Goal: Task Accomplishment & Management: Complete application form

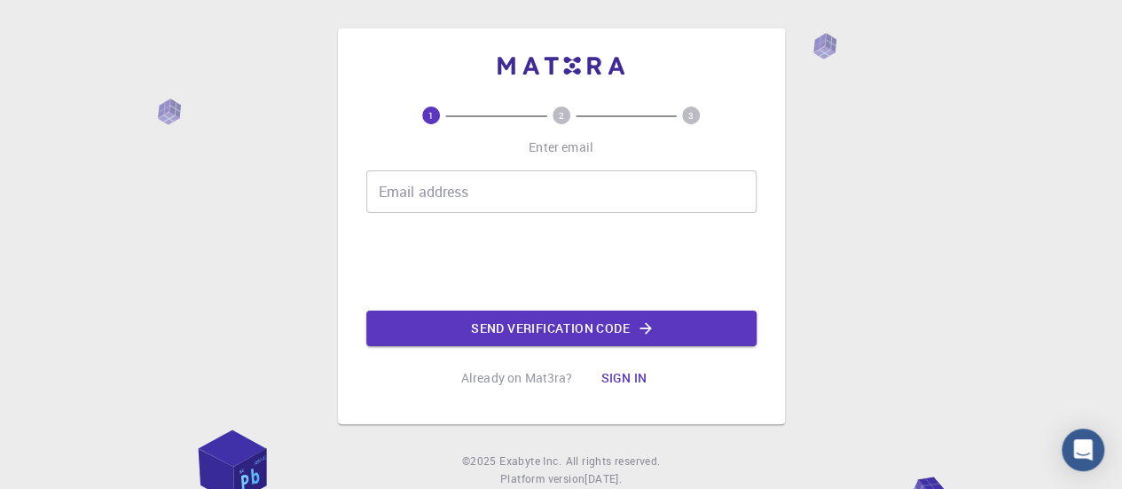
click at [504, 197] on input "Email address" at bounding box center [561, 191] width 390 height 43
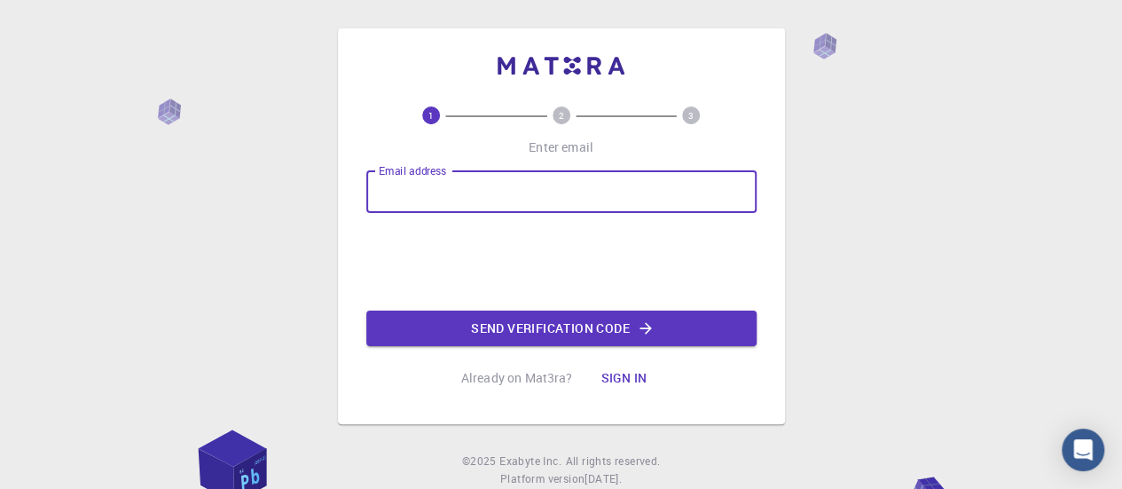
type input "[EMAIL_ADDRESS][DOMAIN_NAME]"
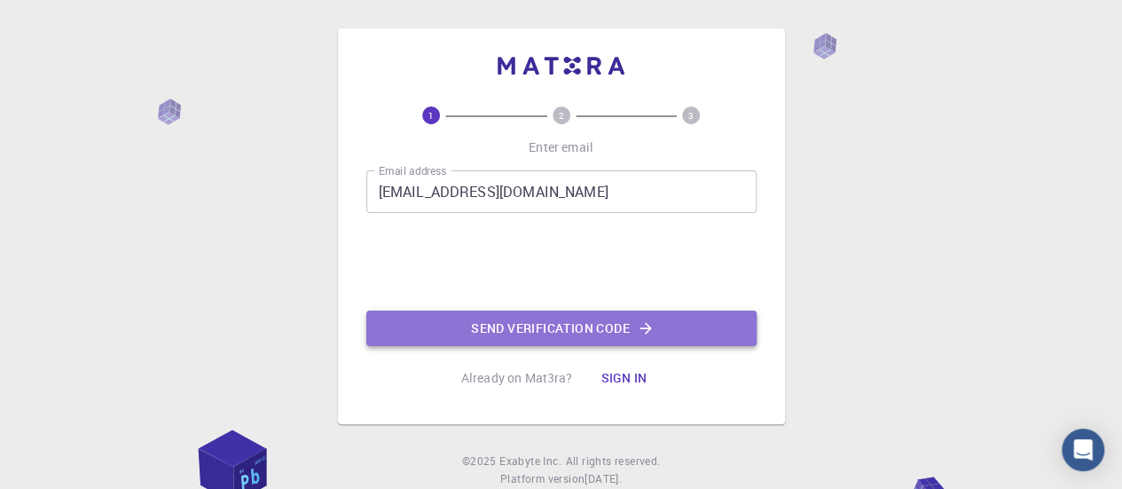
click at [498, 331] on button "Send verification code" at bounding box center [561, 327] width 390 height 35
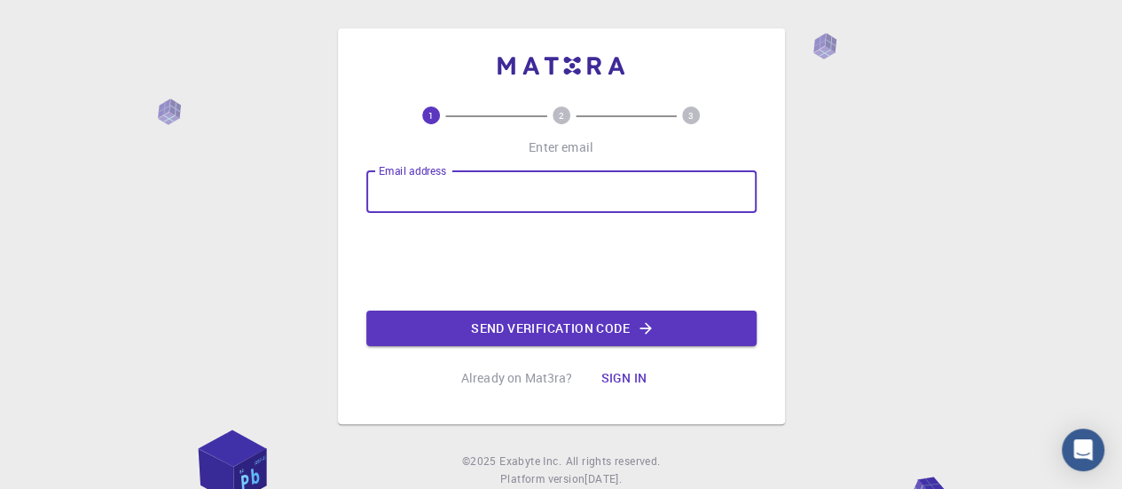
click at [500, 184] on input "Email address" at bounding box center [561, 191] width 390 height 43
type input "[EMAIL_ADDRESS][DOMAIN_NAME]"
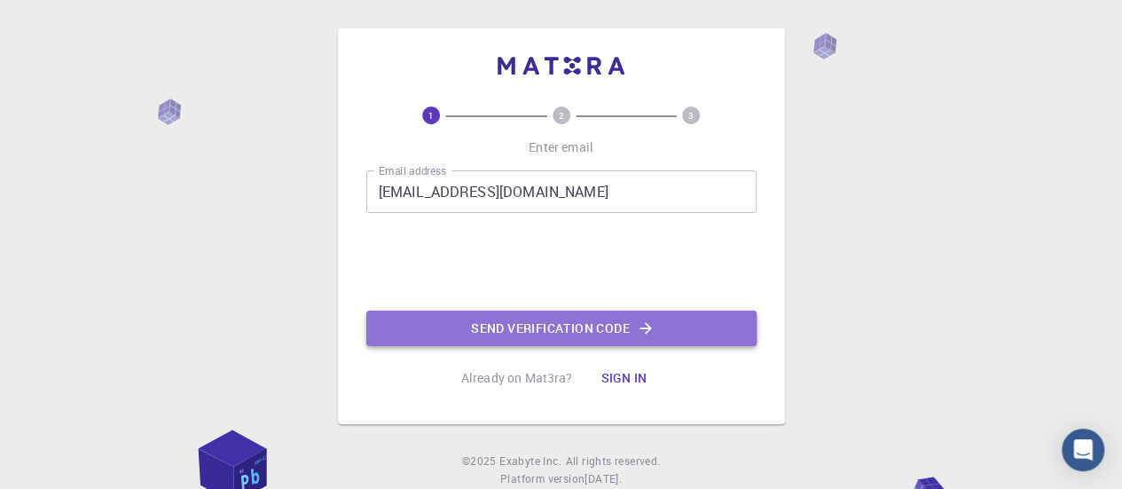
click at [482, 324] on button "Send verification code" at bounding box center [561, 327] width 390 height 35
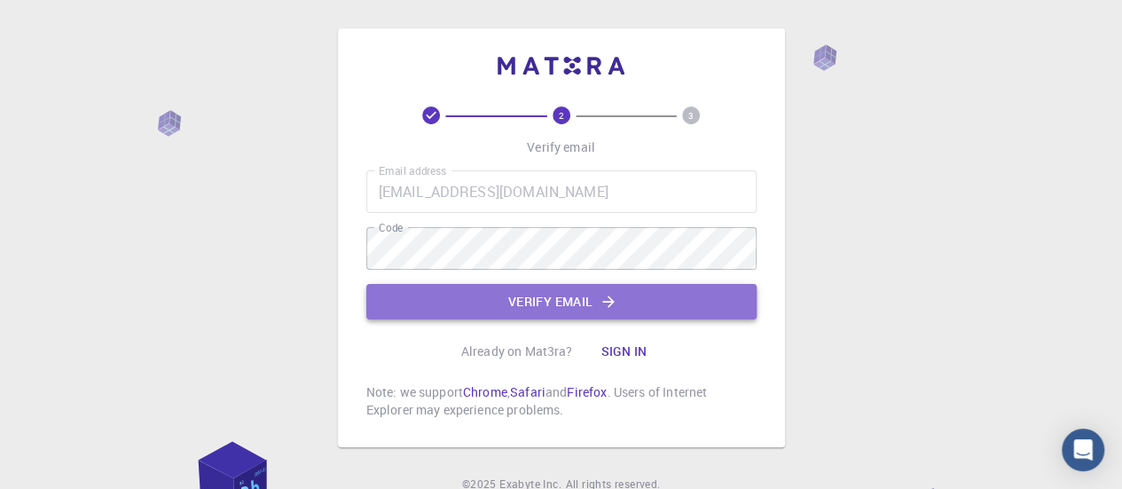
click at [490, 293] on button "Verify email" at bounding box center [561, 301] width 390 height 35
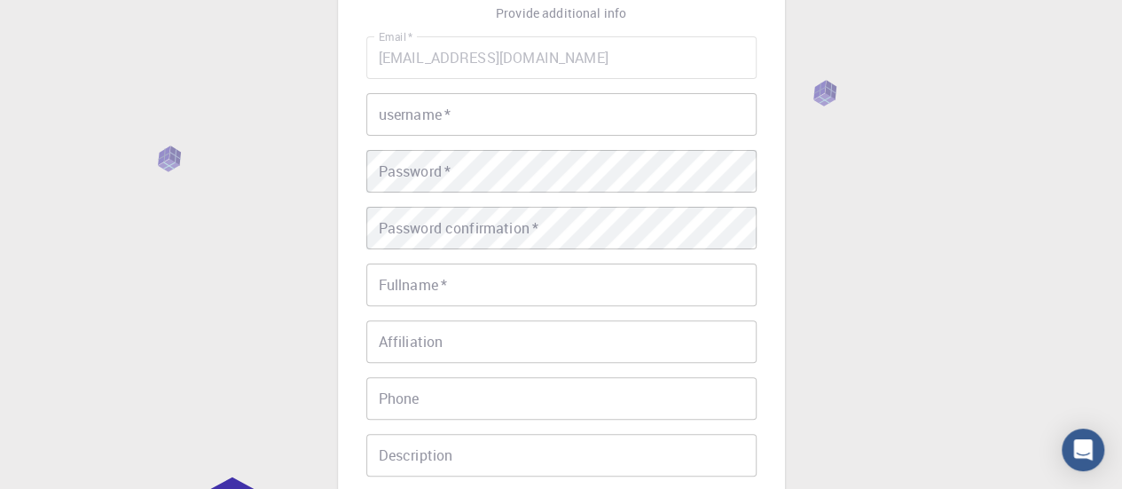
scroll to position [138, 0]
click at [452, 104] on input "username   *" at bounding box center [561, 110] width 390 height 43
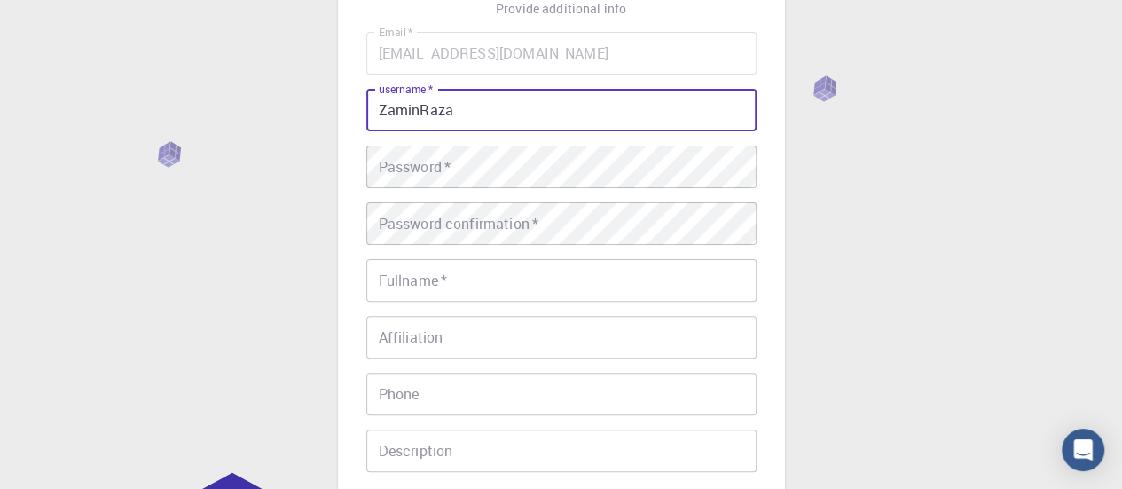
type input "ZaminRaza"
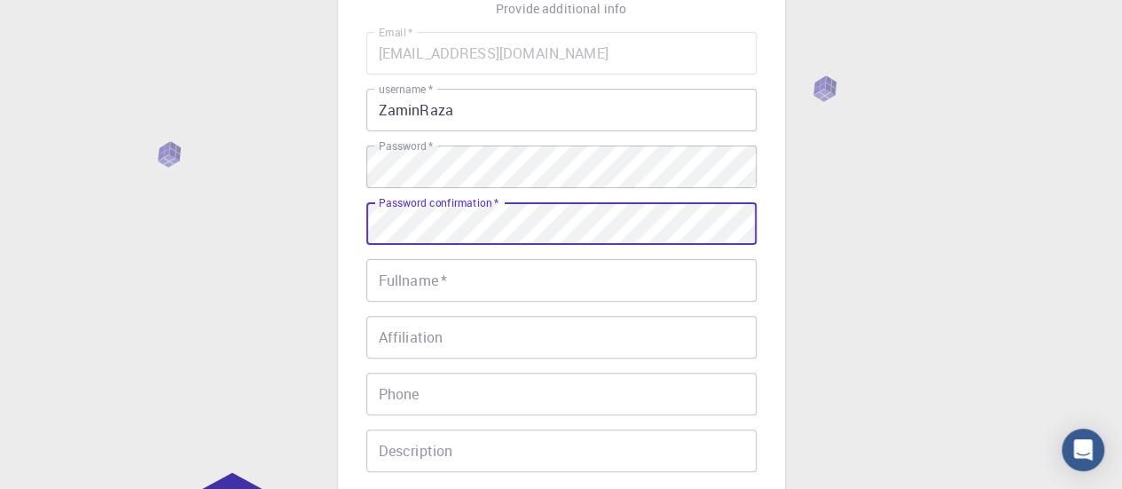
click at [462, 214] on div "Password confirmation   * Password confirmation   *" at bounding box center [561, 223] width 390 height 43
click at [475, 283] on input "Fullname   *" at bounding box center [561, 280] width 390 height 43
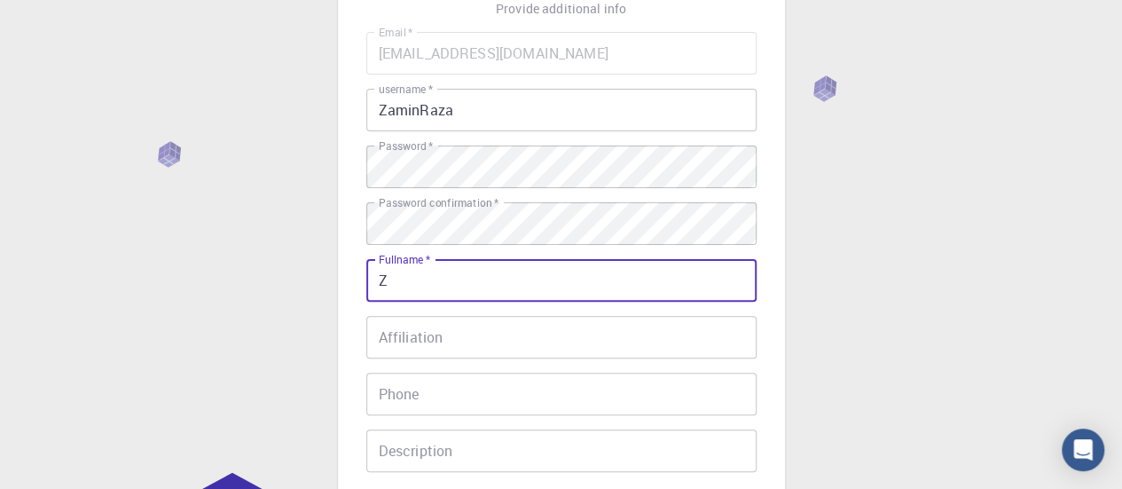
type input "Zamin Raza"
type input "03367231826"
click at [483, 341] on input "Affiliation" at bounding box center [561, 337] width 390 height 43
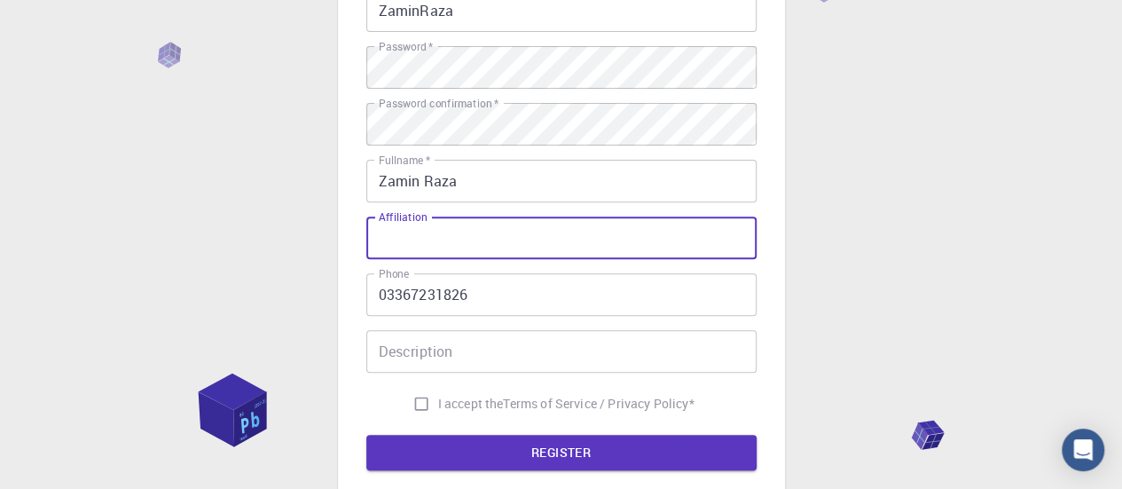
scroll to position [257, 0]
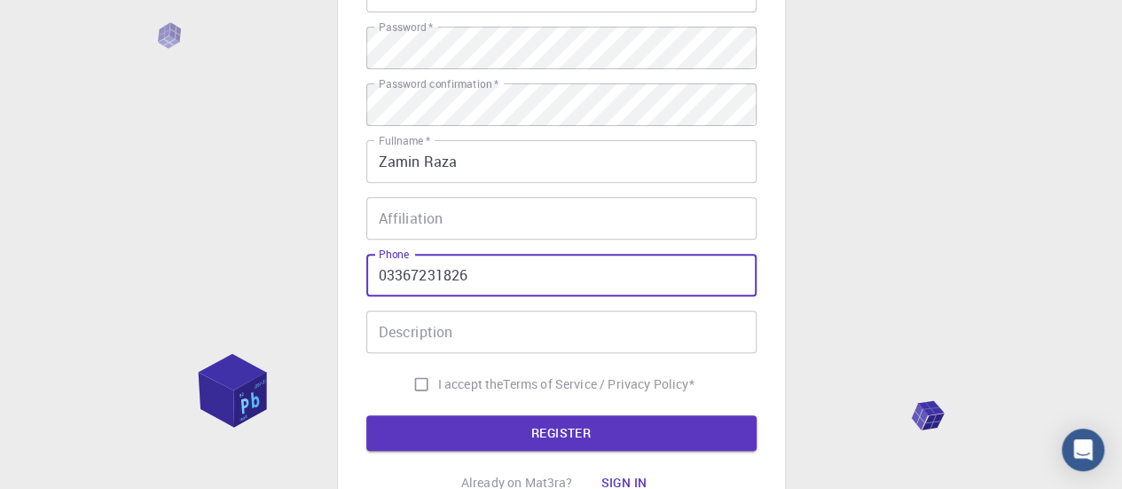
click at [503, 283] on input "03367231826" at bounding box center [561, 275] width 390 height 43
click at [431, 395] on input "I accept the Terms of Service / Privacy Policy *" at bounding box center [421, 384] width 34 height 34
checkbox input "true"
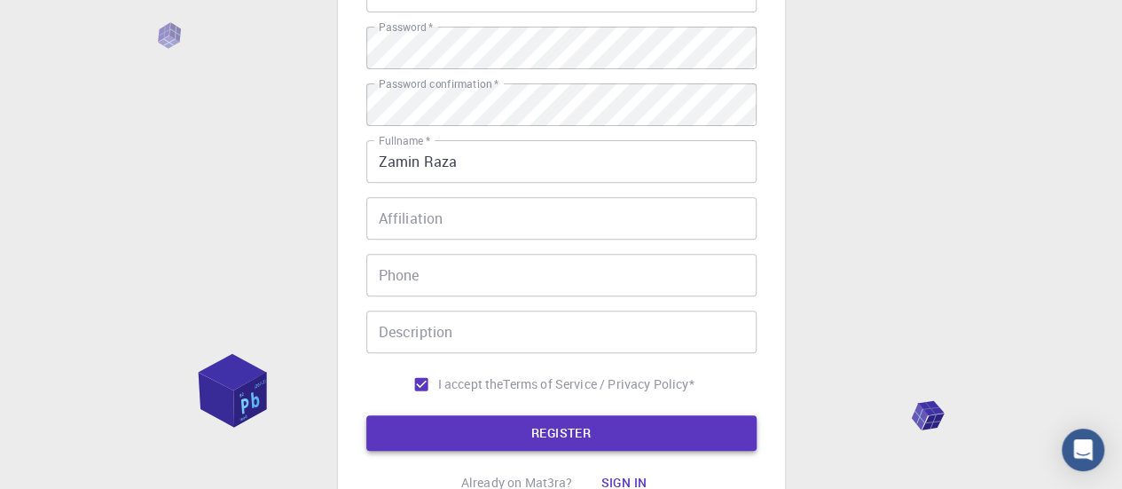
click at [459, 423] on button "REGISTER" at bounding box center [561, 432] width 390 height 35
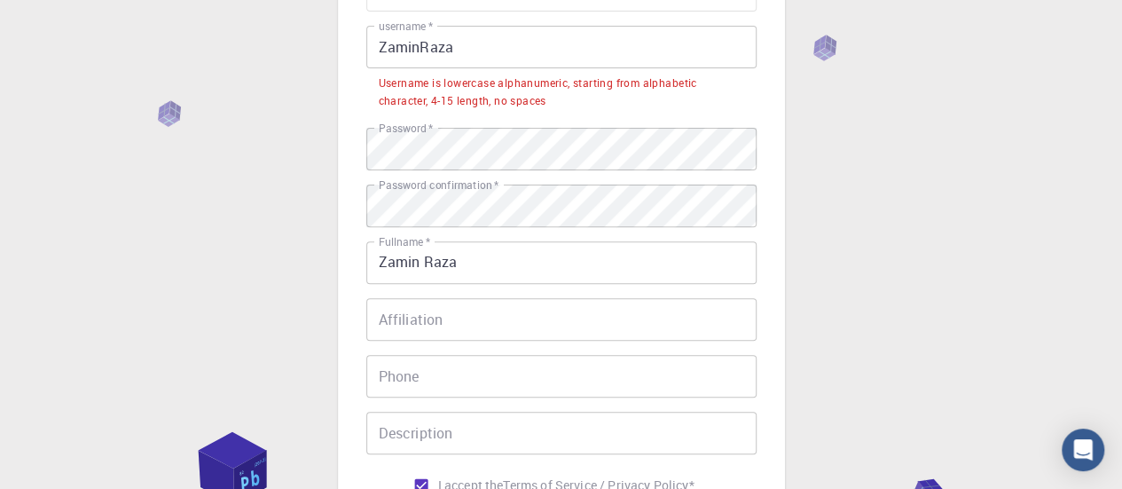
scroll to position [200, 0]
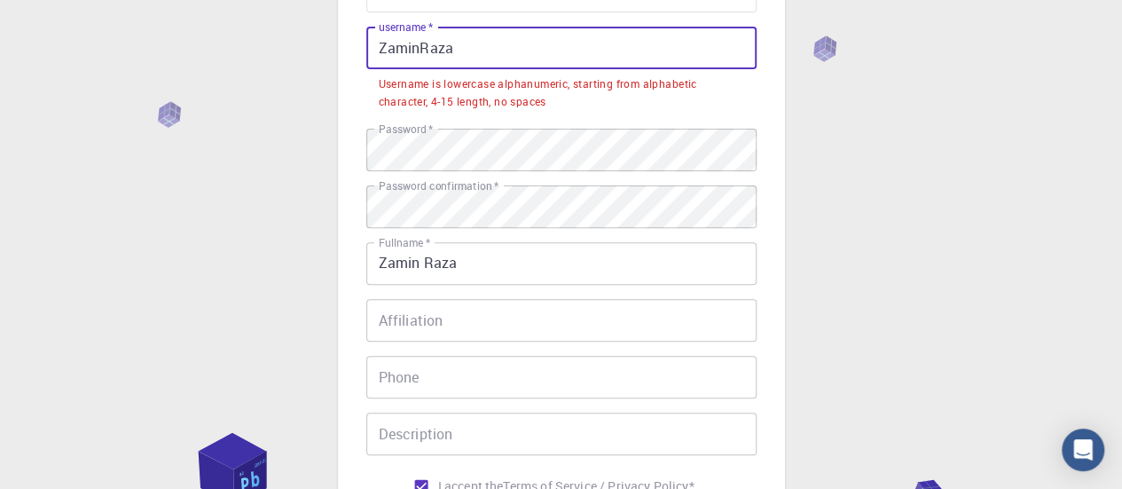
click at [448, 56] on input "ZaminRaza" at bounding box center [561, 48] width 390 height 43
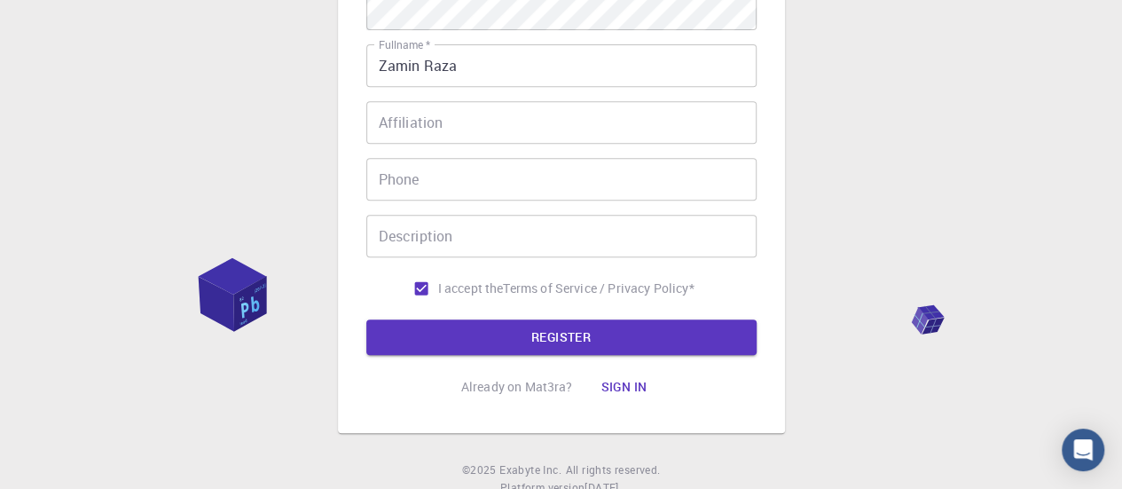
scroll to position [415, 0]
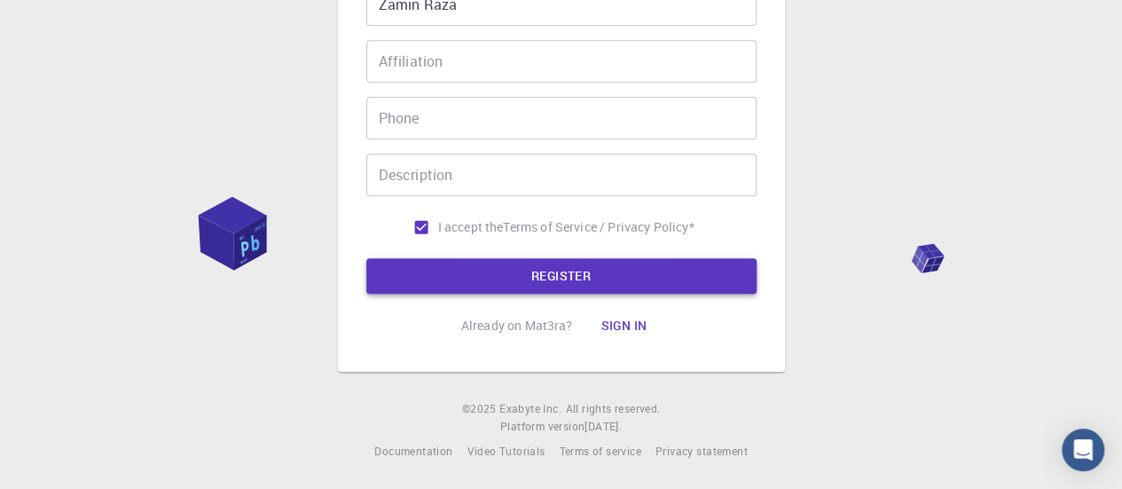
type input "zaminraza"
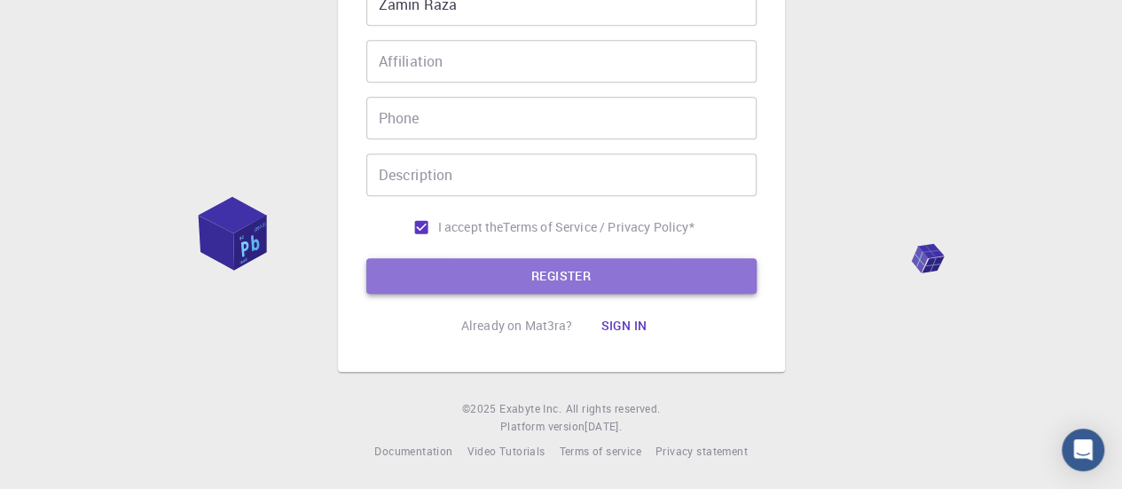
click at [459, 283] on button "REGISTER" at bounding box center [561, 275] width 390 height 35
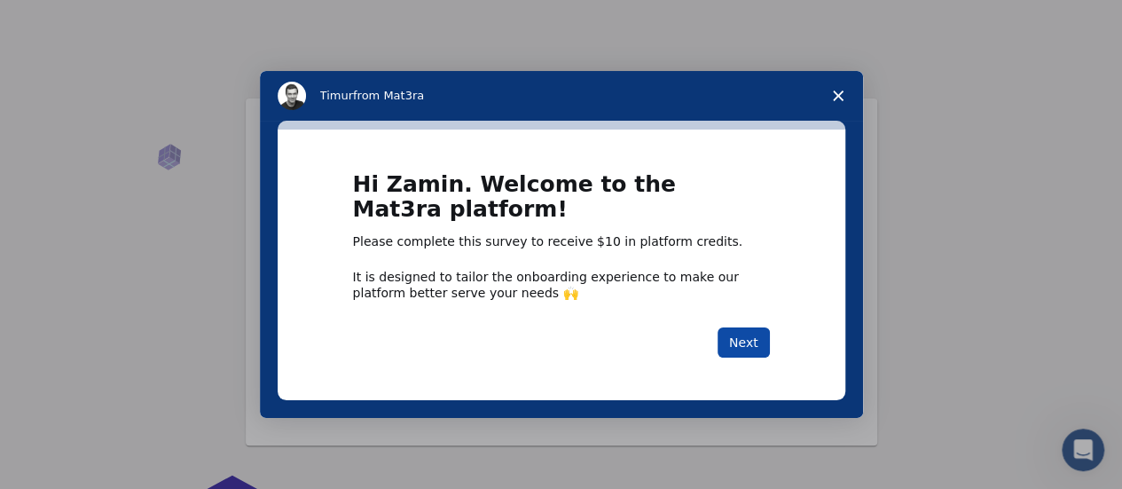
click at [761, 336] on button "Next" at bounding box center [744, 342] width 52 height 30
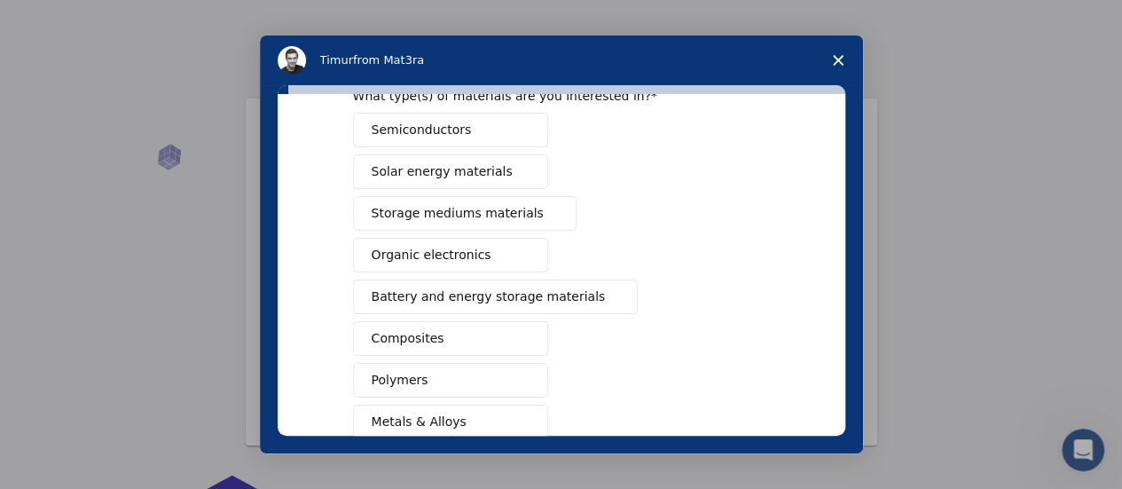
scroll to position [99, 0]
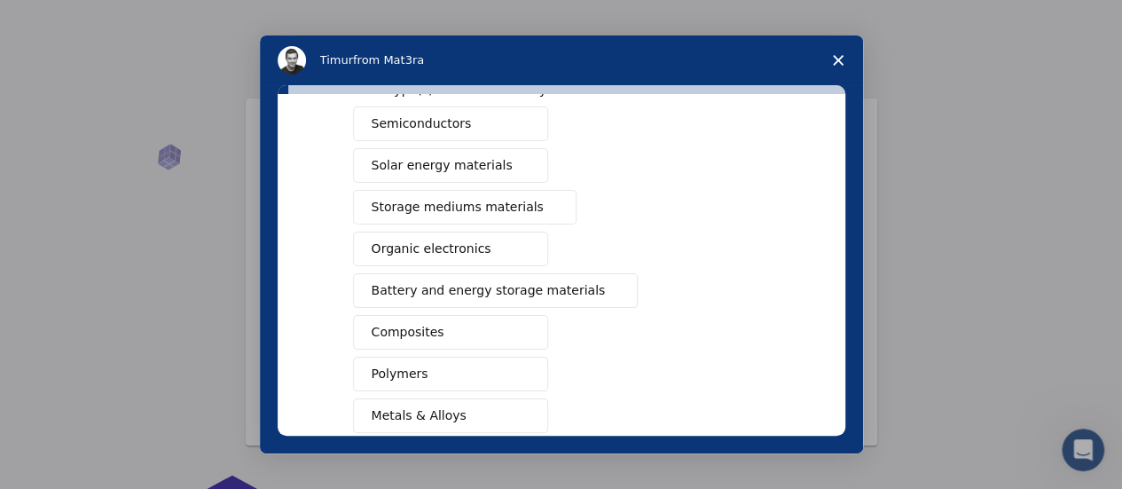
click at [475, 323] on button "Composites" at bounding box center [450, 332] width 195 height 35
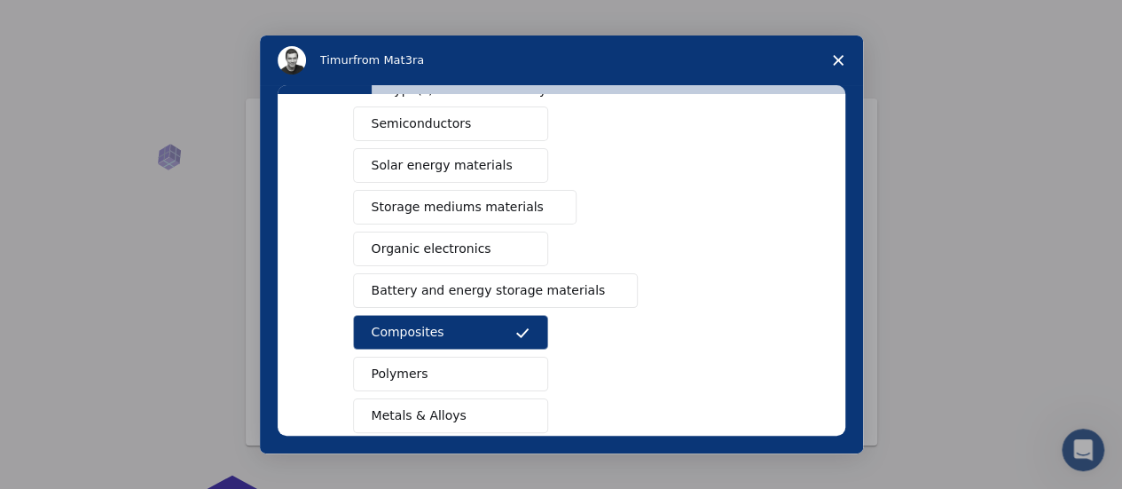
click at [475, 323] on button "Composites" at bounding box center [450, 332] width 195 height 35
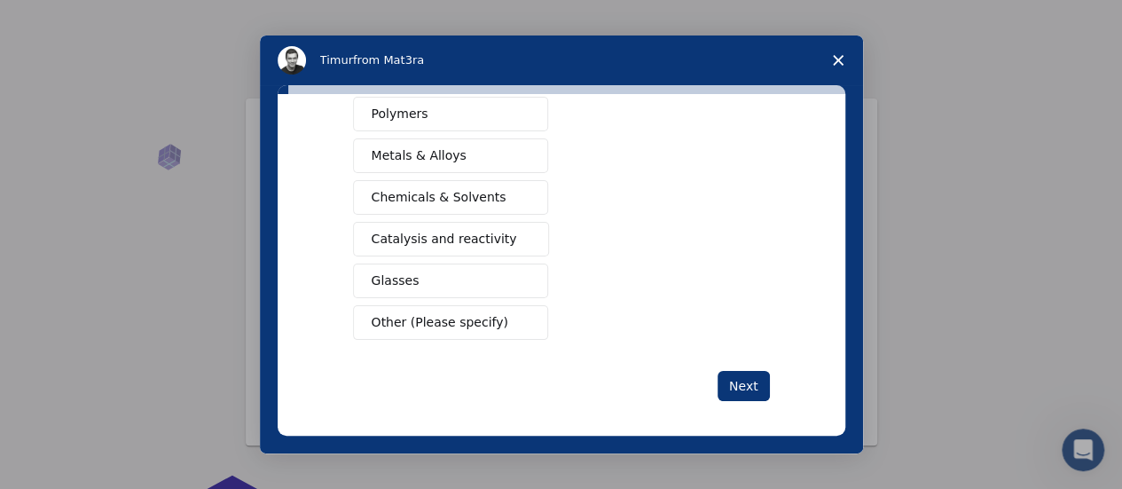
scroll to position [360, 0]
click at [746, 375] on button "Next" at bounding box center [744, 385] width 52 height 30
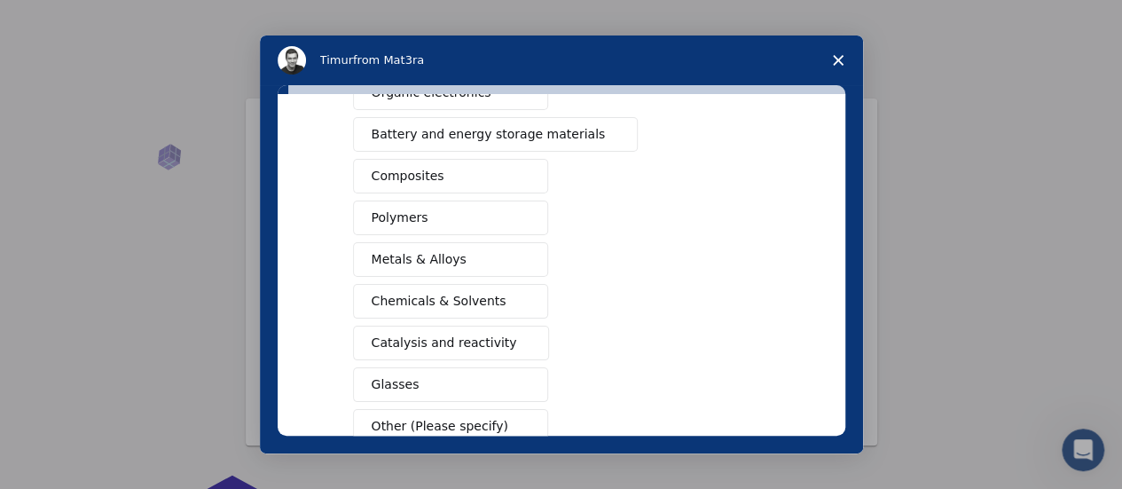
scroll to position [380, 0]
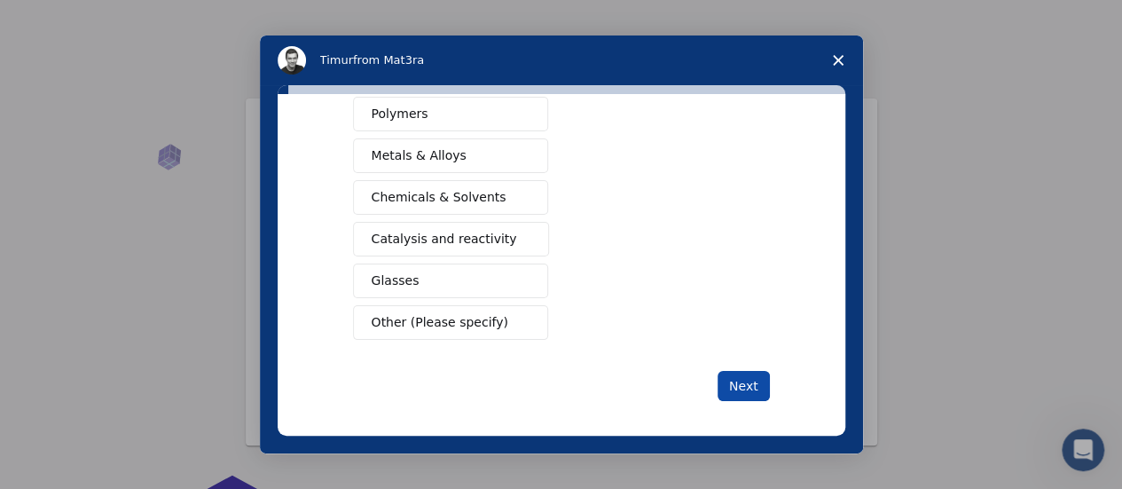
click at [746, 375] on button "Next" at bounding box center [744, 386] width 52 height 30
click at [839, 57] on icon "Close survey" at bounding box center [838, 60] width 11 height 11
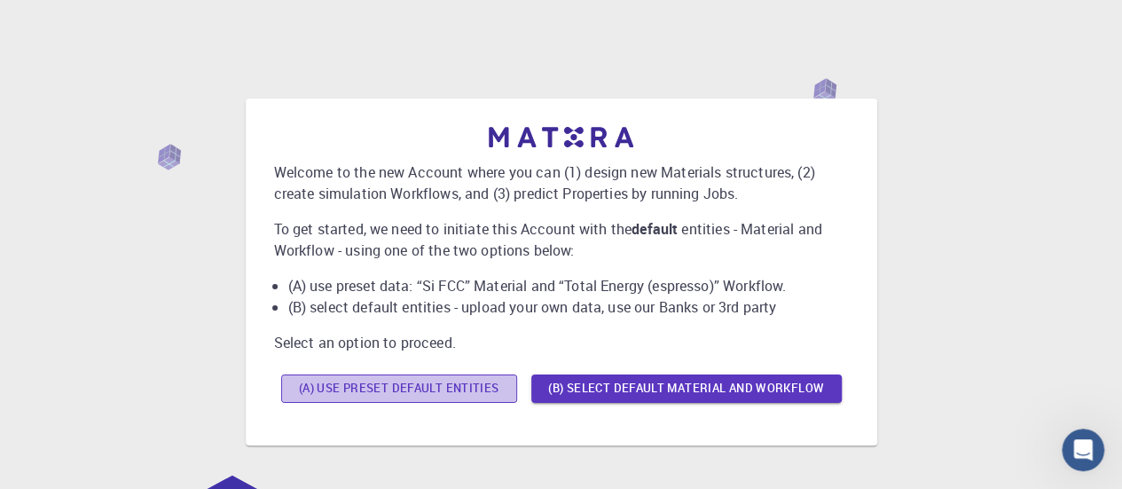
click at [477, 392] on button "(A) Use preset default entities" at bounding box center [399, 388] width 236 height 28
